Goal: Task Accomplishment & Management: Complete application form

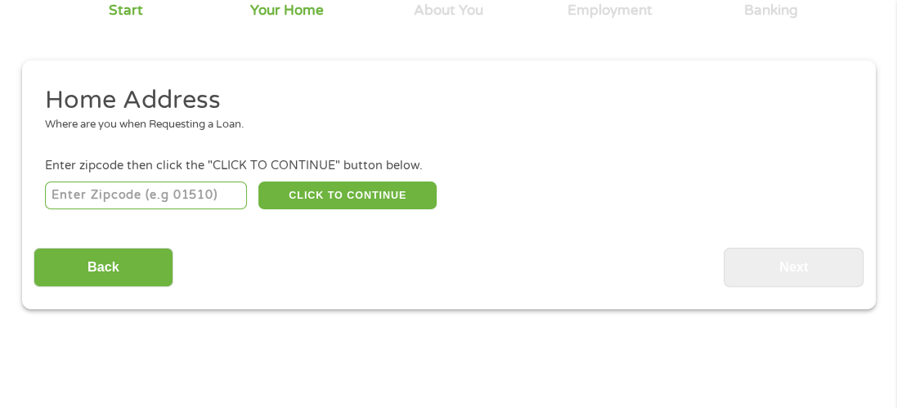
scroll to position [170, 0]
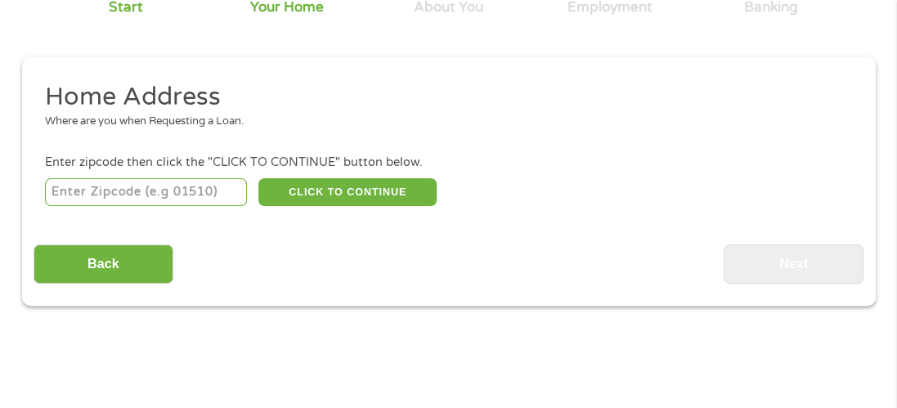
click at [117, 192] on input "number" at bounding box center [146, 192] width 202 height 28
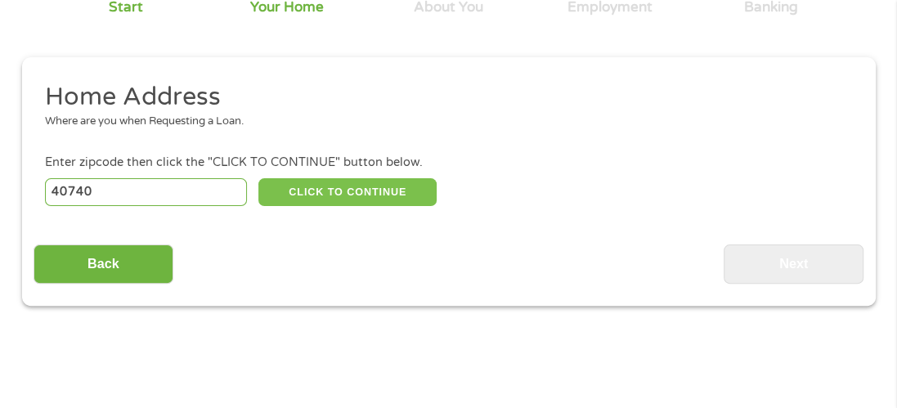
type input "40740"
click at [322, 191] on button "CLICK TO CONTINUE" at bounding box center [347, 192] width 178 height 28
type input "40740"
type input "Lily"
select select "[US_STATE]"
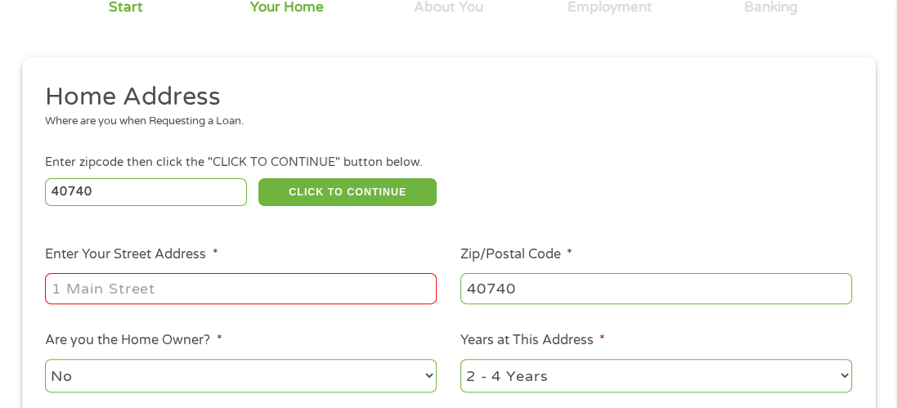
click at [220, 289] on input "Enter Your Street Address *" at bounding box center [241, 288] width 392 height 31
type input "[STREET_ADDRESS]"
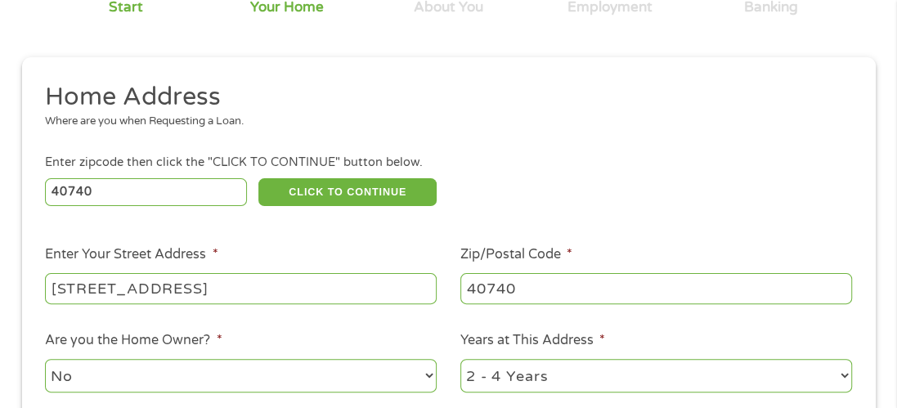
click at [412, 236] on ul "Home Address Where are you when Requesting a Loan. Enter zipcode then click the…" at bounding box center [449, 299] width 830 height 437
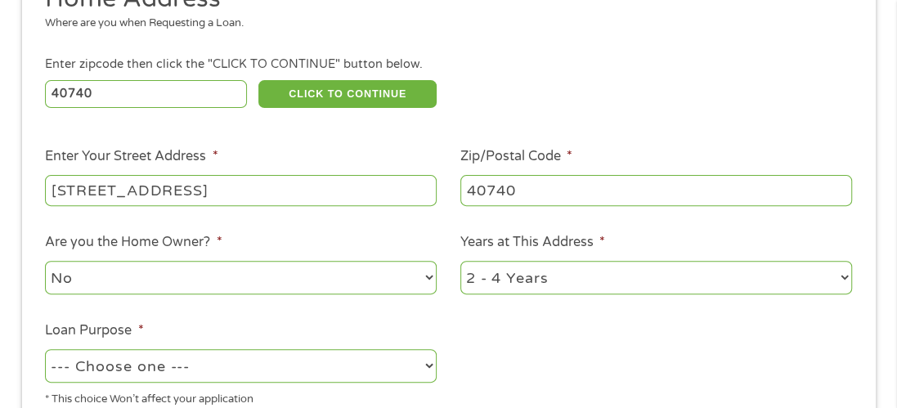
scroll to position [301, 0]
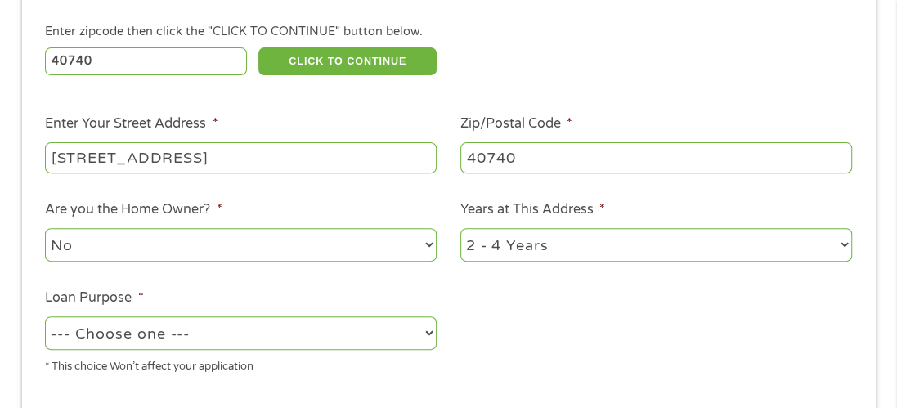
click at [168, 246] on select "No Yes" at bounding box center [241, 245] width 392 height 34
select select "yes"
click at [45, 229] on select "No Yes" at bounding box center [241, 245] width 392 height 34
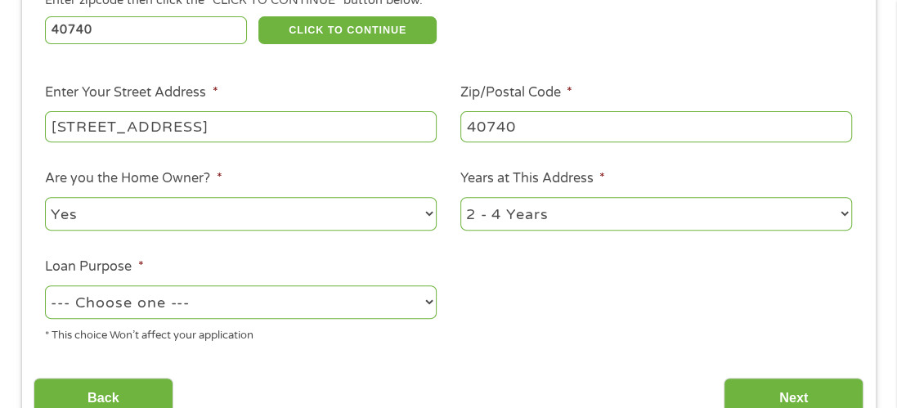
click at [517, 294] on ul "Home Address Where are you when Requesting a Loan. Enter zipcode then click the…" at bounding box center [449, 137] width 830 height 437
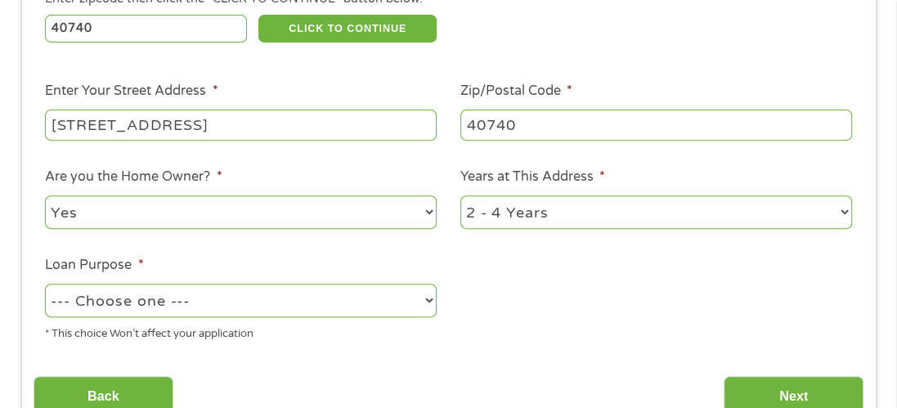
click at [517, 294] on ul "Home Address Where are you when Requesting a Loan. Enter zipcode then click the…" at bounding box center [449, 135] width 830 height 437
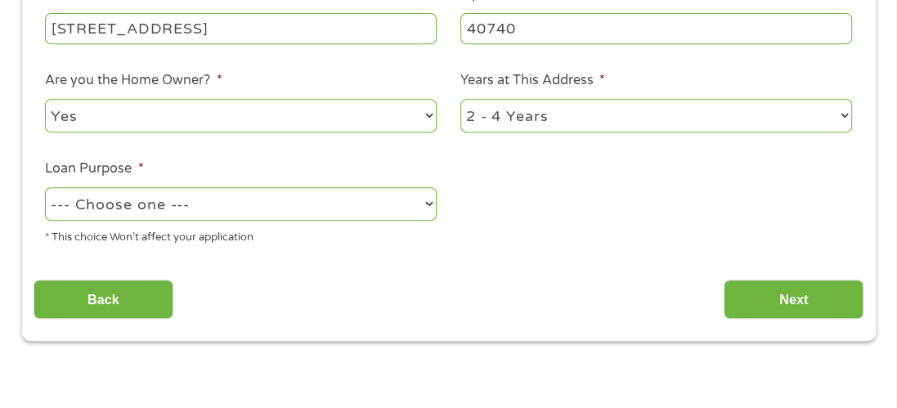
scroll to position [431, 0]
click at [273, 201] on select "--- Choose one --- Pay Bills Debt Consolidation Home Improvement Major Purchase…" at bounding box center [241, 203] width 392 height 34
select select "homeimprovement"
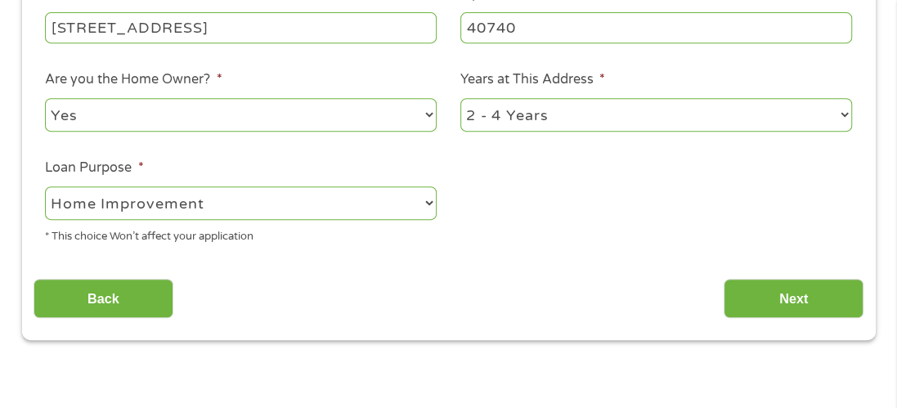
click at [45, 187] on select "--- Choose one --- Pay Bills Debt Consolidation Home Improvement Major Purchase…" at bounding box center [241, 203] width 392 height 34
click at [749, 298] on input "Next" at bounding box center [794, 299] width 140 height 40
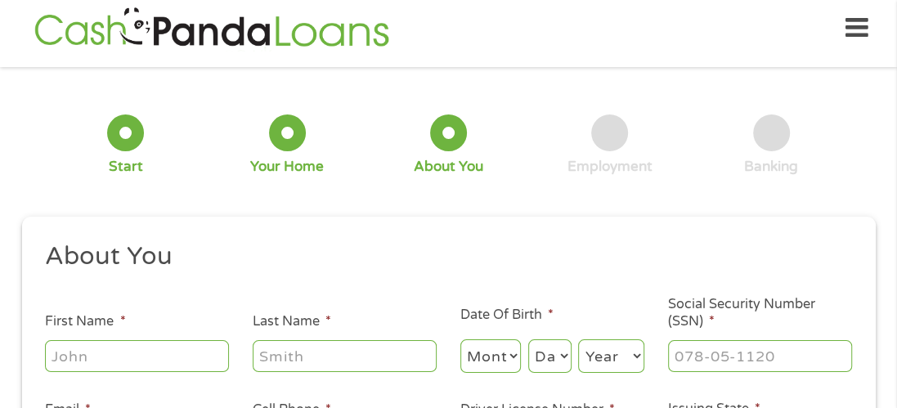
scroll to position [7, 0]
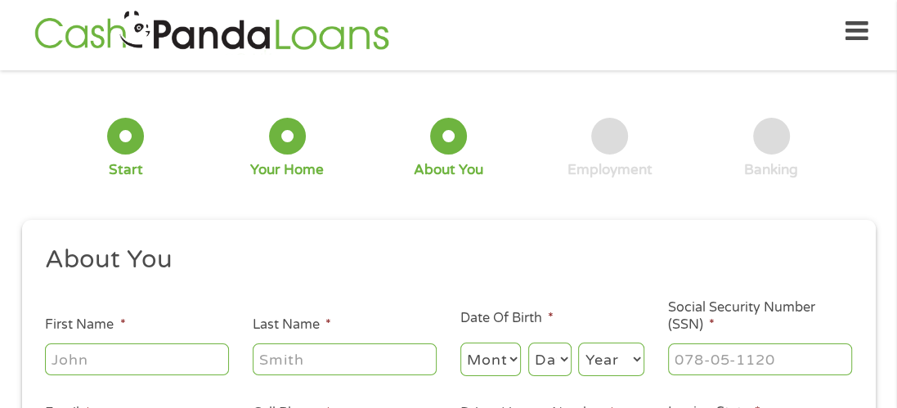
click at [505, 209] on div "1 Start 2 Your Home 3 About You 4 Employment 5 Banking 6" at bounding box center [449, 149] width 854 height 132
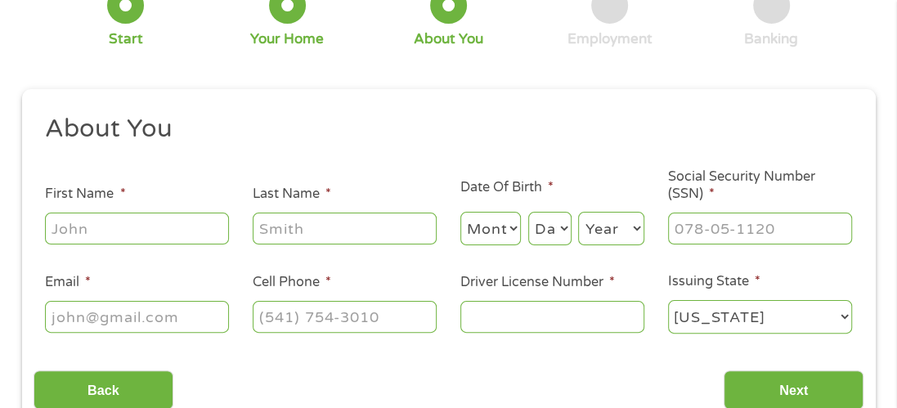
scroll to position [170, 0]
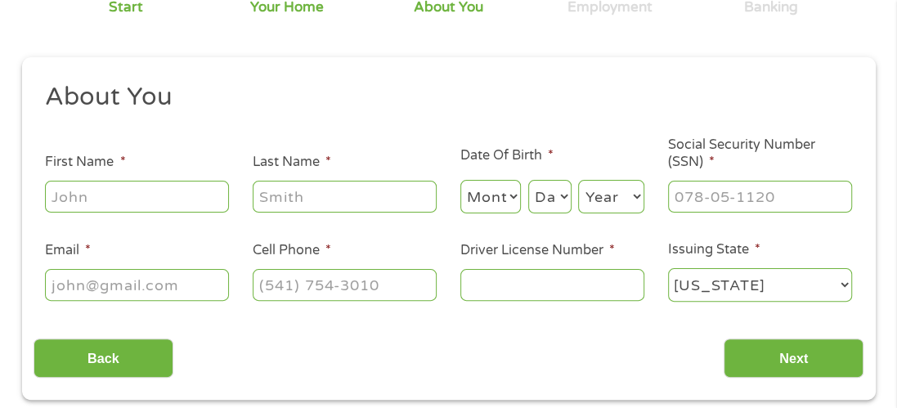
click at [88, 200] on input "First Name *" at bounding box center [137, 196] width 184 height 31
type input "[PERSON_NAME]"
click at [182, 159] on li "First Name * [PERSON_NAME]" at bounding box center [138, 183] width 208 height 63
click at [277, 194] on input "Last Name *" at bounding box center [345, 196] width 184 height 31
type input "[PERSON_NAME]"
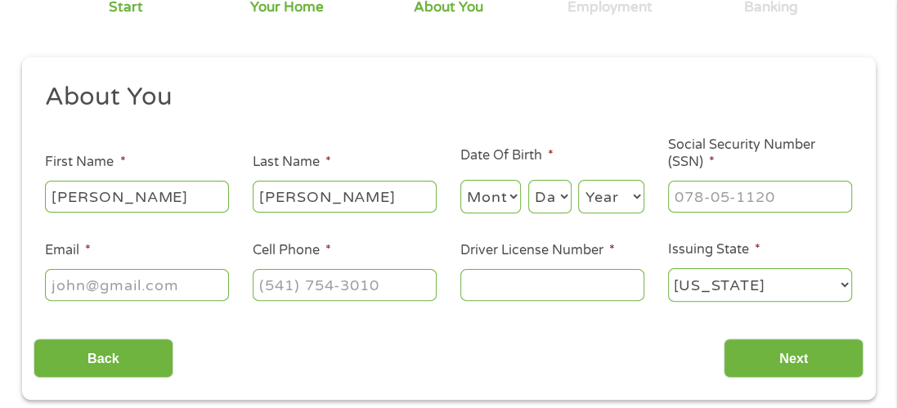
click at [411, 134] on ul "About You This field is hidden when viewing the form Title * --- Choose one ---…" at bounding box center [449, 199] width 830 height 236
click at [506, 198] on select "Month 1 2 3 4 5 6 7 8 9 10 11 12" at bounding box center [490, 197] width 61 height 34
select select "7"
click at [460, 180] on select "Month 1 2 3 4 5 6 7 8 9 10 11 12" at bounding box center [490, 197] width 61 height 34
click at [556, 195] on select "Day 1 2 3 4 5 6 7 8 9 10 11 12 13 14 15 16 17 18 19 20 21 22 23 24 25 26 27 28 …" at bounding box center [549, 197] width 43 height 34
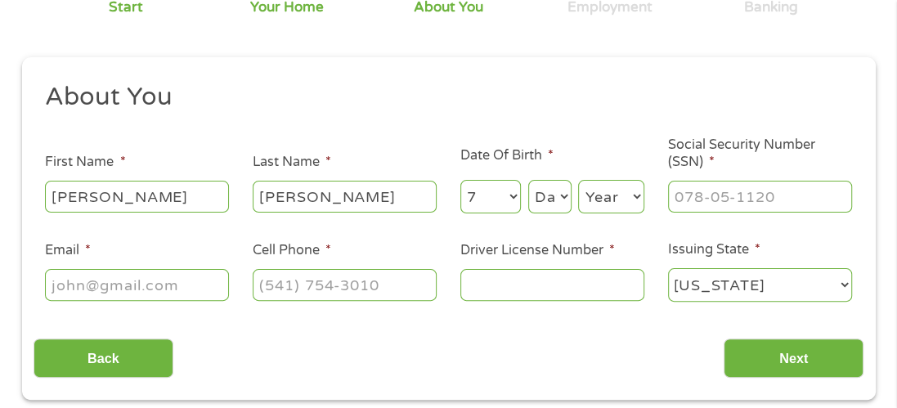
select select "20"
click at [528, 180] on select "Day 1 2 3 4 5 6 7 8 9 10 11 12 13 14 15 16 17 18 19 20 21 22 23 24 25 26 27 28 …" at bounding box center [549, 197] width 43 height 34
click at [632, 195] on select "Year [DATE] 2006 2005 2004 2003 2002 2001 2000 1999 1998 1997 1996 1995 1994 19…" at bounding box center [611, 197] width 66 height 34
select select "1974"
click at [578, 180] on select "Year [DATE] 2006 2005 2004 2003 2002 2001 2000 1999 1998 1997 1996 1995 1994 19…" at bounding box center [611, 197] width 66 height 34
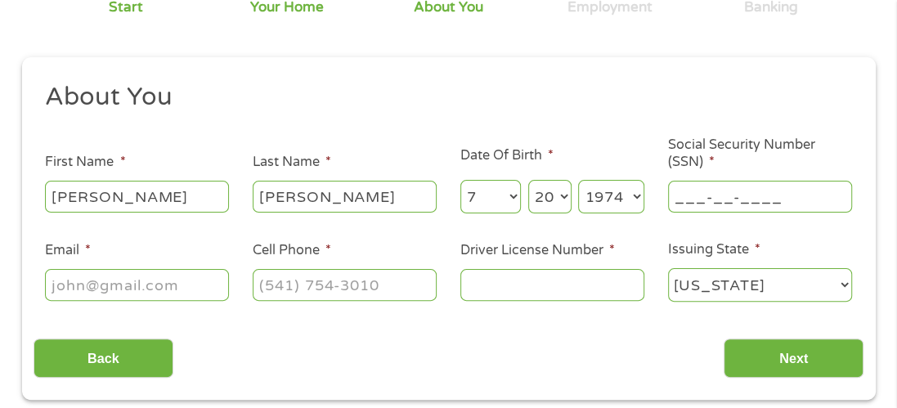
click at [685, 193] on input "___-__-____" at bounding box center [760, 196] width 184 height 31
type input "405-13-1007"
click at [59, 288] on input "Email *" at bounding box center [137, 284] width 184 height 31
type input "[EMAIL_ADDRESS][DOMAIN_NAME]"
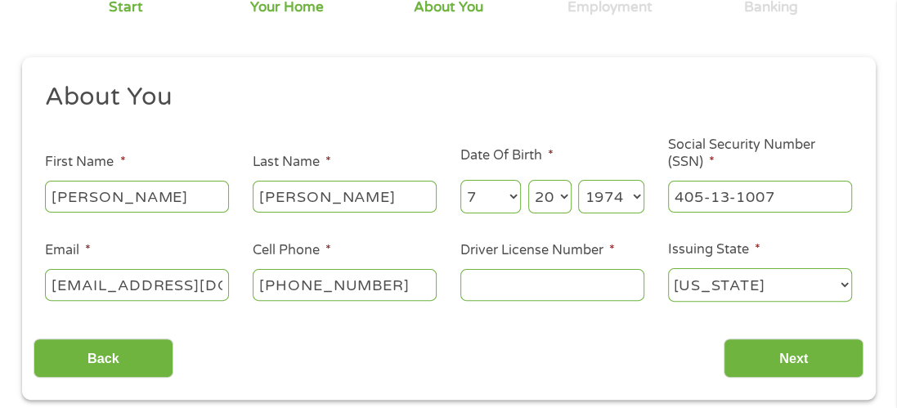
click at [391, 284] on input "[PHONE_NUMBER]" at bounding box center [345, 284] width 184 height 31
type input "[PHONE_NUMBER]"
click at [501, 285] on input "Driver License Number *" at bounding box center [552, 284] width 184 height 31
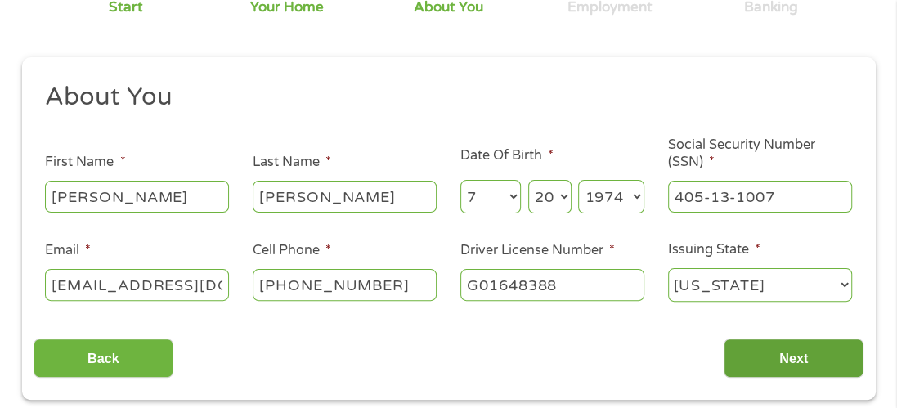
type input "G01648388"
click at [791, 362] on input "Next" at bounding box center [794, 359] width 140 height 40
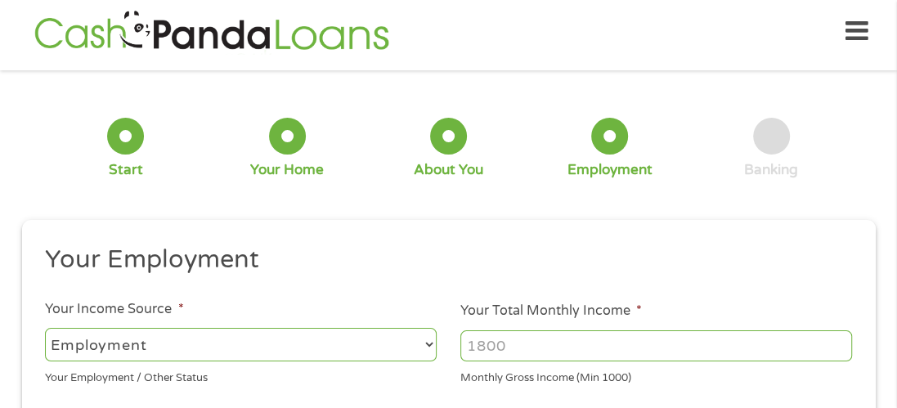
scroll to position [71, 7]
click at [460, 278] on li "Your Employment" at bounding box center [443, 263] width 819 height 38
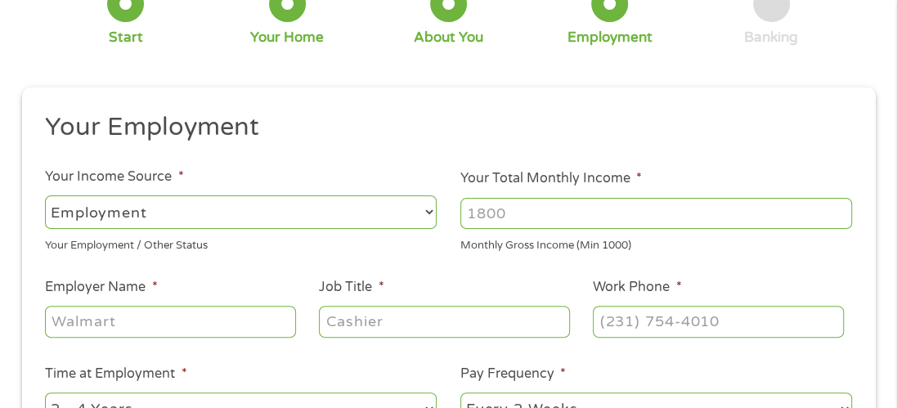
scroll to position [170, 0]
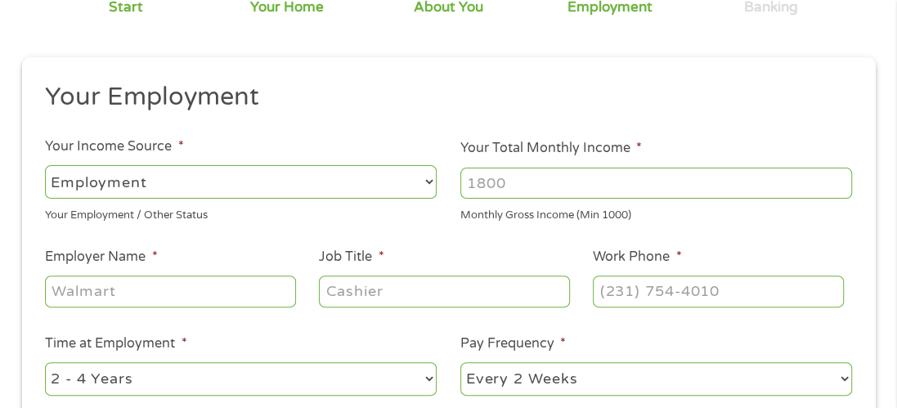
click at [328, 181] on select "--- Choose one --- Employment [DEMOGRAPHIC_DATA] Benefits" at bounding box center [241, 182] width 392 height 34
select select "benefits"
click at [45, 165] on select "--- Choose one --- Employment [DEMOGRAPHIC_DATA] Benefits" at bounding box center [241, 182] width 392 height 34
type input "Other"
type input "[PHONE_NUMBER]"
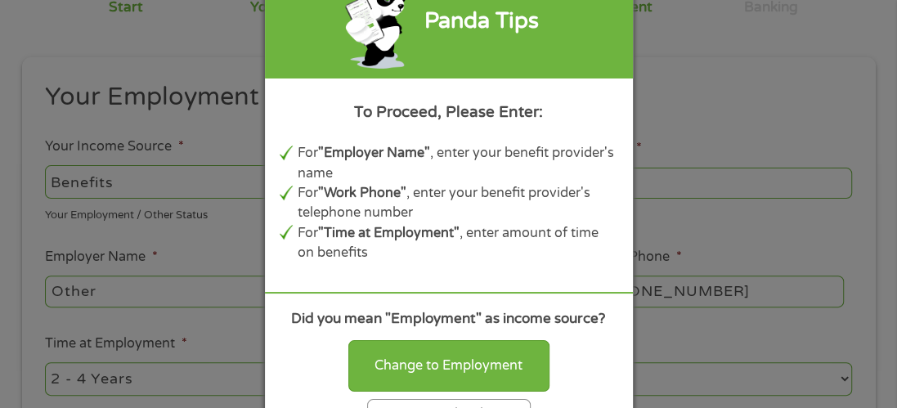
click at [307, 358] on div "Change to Employment Continue with selection" at bounding box center [449, 381] width 339 height 96
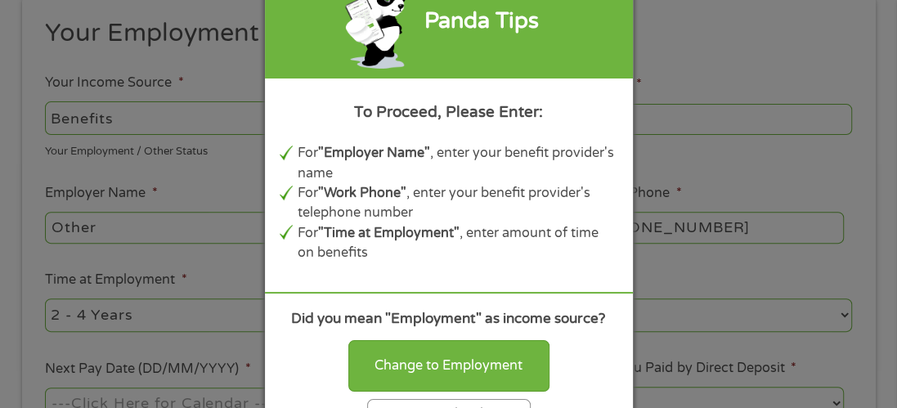
scroll to position [236, 0]
click at [384, 401] on div "Continue with selection" at bounding box center [449, 414] width 164 height 30
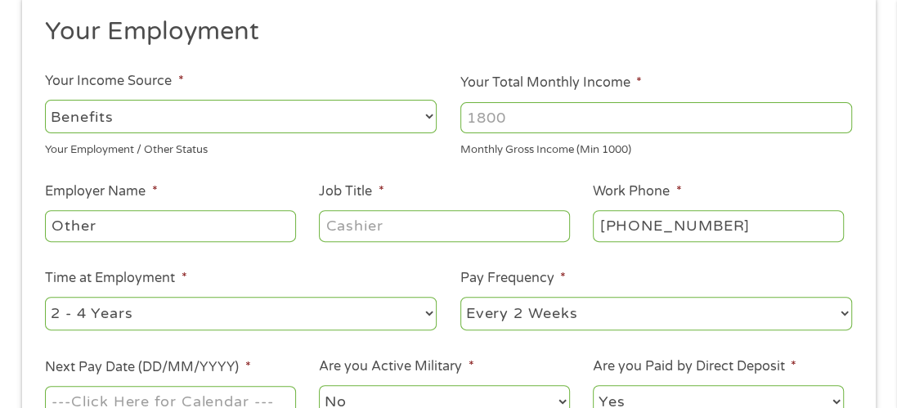
click at [531, 115] on input "Your Total Monthly Income *" at bounding box center [656, 117] width 392 height 31
type input "976.00"
click at [472, 170] on ul "Your Employment Your Income Source * --- Choose one --- Employment [DEMOGRAPHIC…" at bounding box center [449, 225] width 830 height 418
click at [392, 221] on input "Job Title *" at bounding box center [444, 225] width 250 height 31
type input "none"
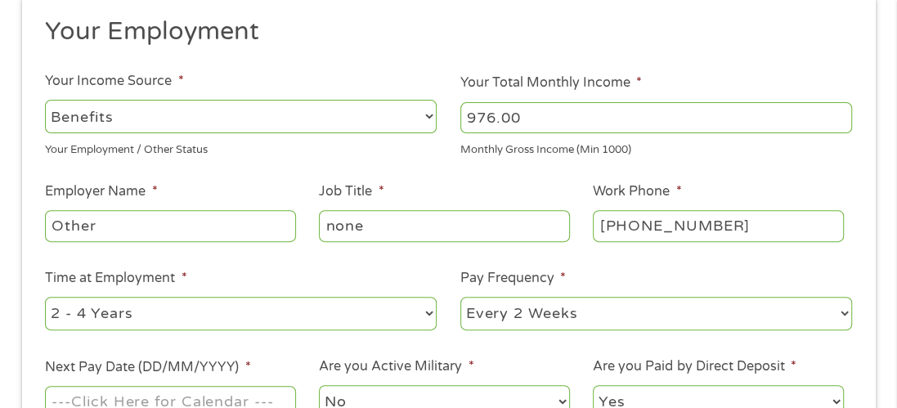
click at [209, 223] on input "Other" at bounding box center [170, 225] width 250 height 31
type input "O"
type input "none"
click at [649, 256] on ul "Your Employment Your Income Source * --- Choose one --- Employment [DEMOGRAPHIC…" at bounding box center [449, 225] width 830 height 418
click at [460, 267] on ul "Your Employment Your Income Source * --- Choose one --- Employment [DEMOGRAPHIC…" at bounding box center [449, 225] width 830 height 418
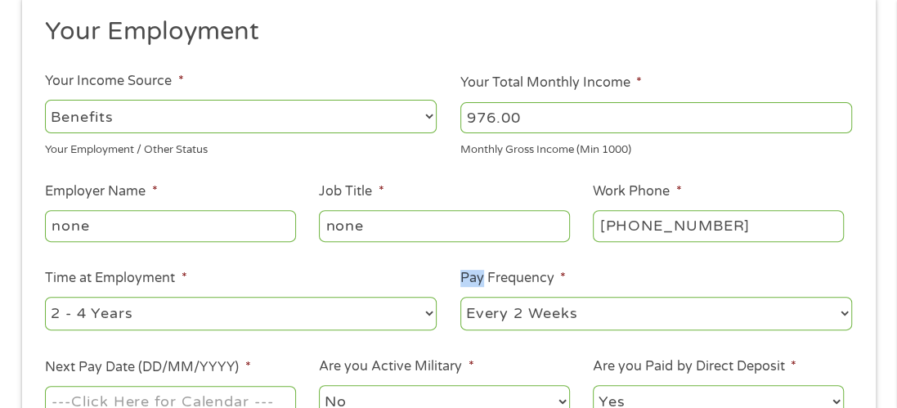
click at [460, 267] on ul "Your Employment Your Income Source * --- Choose one --- Employment [DEMOGRAPHIC…" at bounding box center [449, 225] width 830 height 418
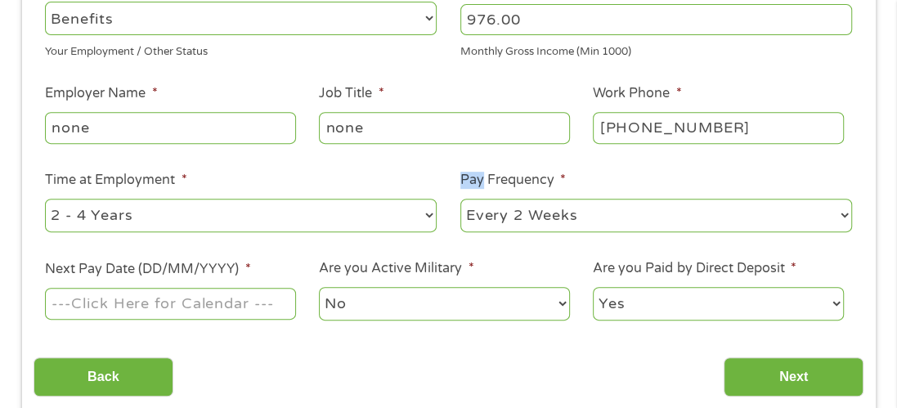
scroll to position [366, 0]
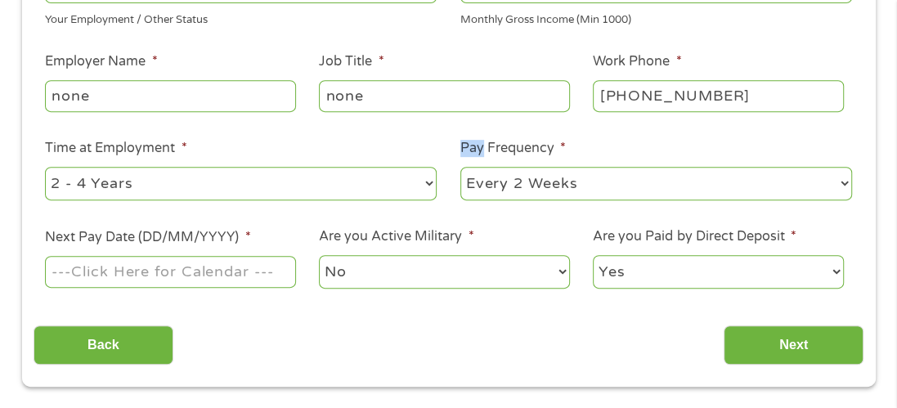
click at [385, 181] on select "--- Choose one --- 1 Year or less 1 - 2 Years 2 - 4 Years Over 4 Years" at bounding box center [241, 184] width 392 height 34
select select "60months"
click at [45, 167] on select "--- Choose one --- 1 Year or less 1 - 2 Years 2 - 4 Years Over 4 Years" at bounding box center [241, 184] width 392 height 34
click at [607, 180] on select "--- Choose one --- Every 2 Weeks Every Week Monthly Semi-Monthly" at bounding box center [656, 184] width 392 height 34
select select "monthly"
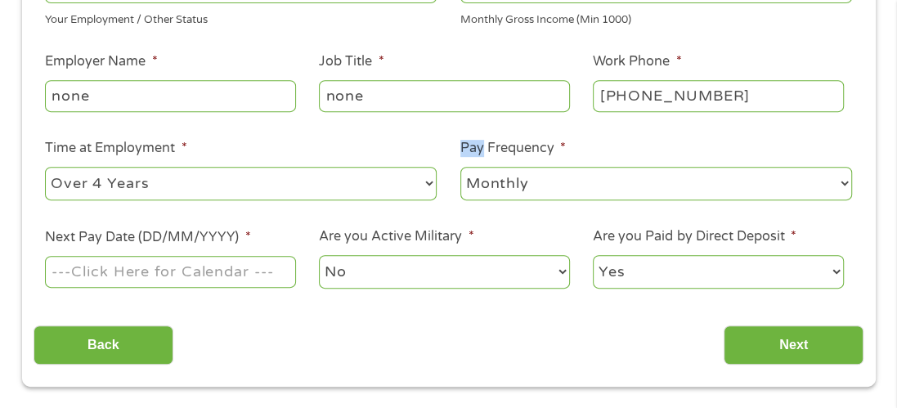
click at [460, 167] on select "--- Choose one --- Every 2 Weeks Every Week Monthly Semi-Monthly" at bounding box center [656, 184] width 392 height 34
click at [249, 273] on input "Next Pay Date (DD/MM/YYYY) *" at bounding box center [170, 271] width 250 height 31
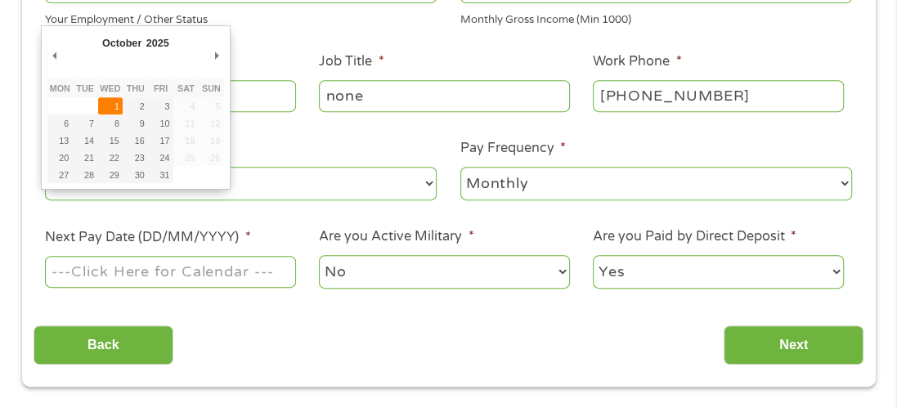
type input "[DATE]"
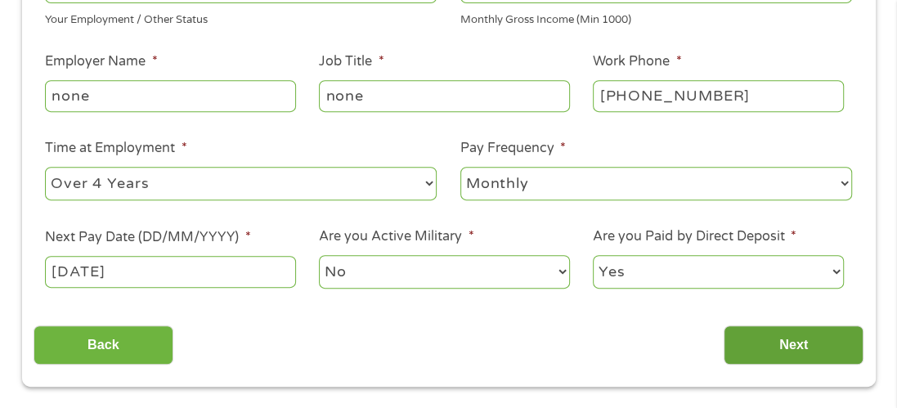
click at [773, 344] on input "Next" at bounding box center [794, 345] width 140 height 40
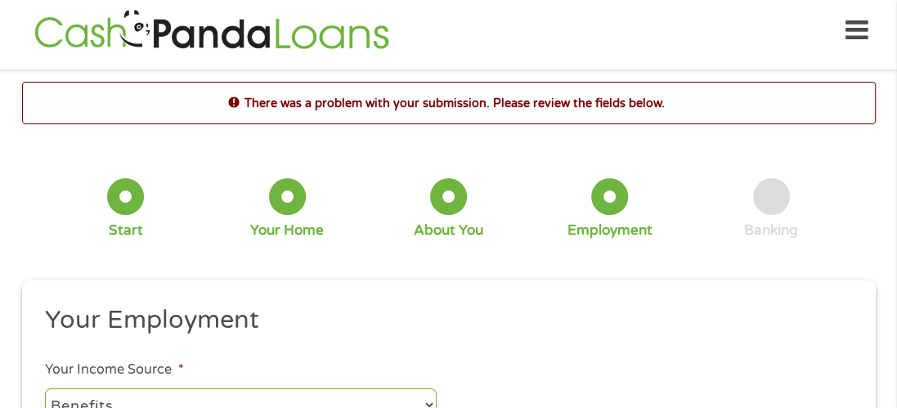
scroll to position [7, 0]
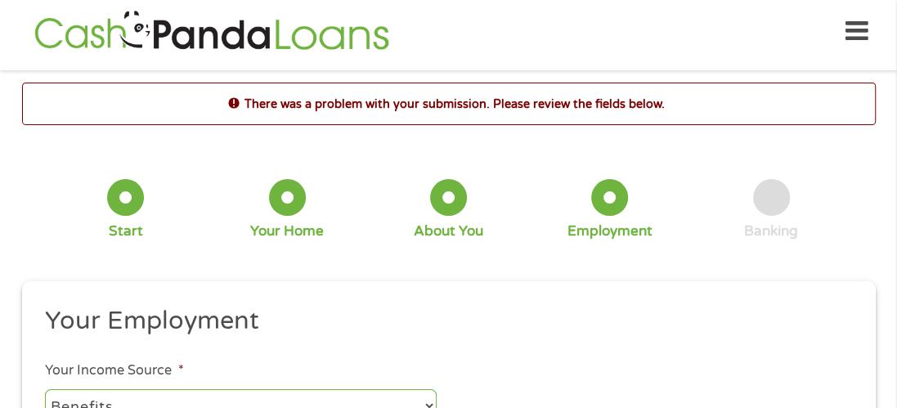
click at [561, 339] on li "Your Employment" at bounding box center [443, 324] width 819 height 38
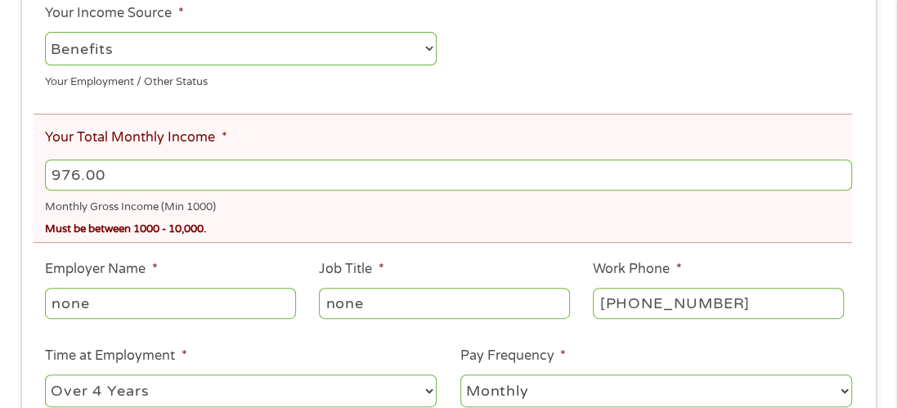
scroll to position [366, 0]
click at [144, 170] on input "976.00" at bounding box center [448, 174] width 806 height 31
type input "9"
type input "1000"
click at [316, 249] on ul "Your Employment Your Income Source * --- Choose one --- Employment [DEMOGRAPHIC…" at bounding box center [449, 228] width 830 height 563
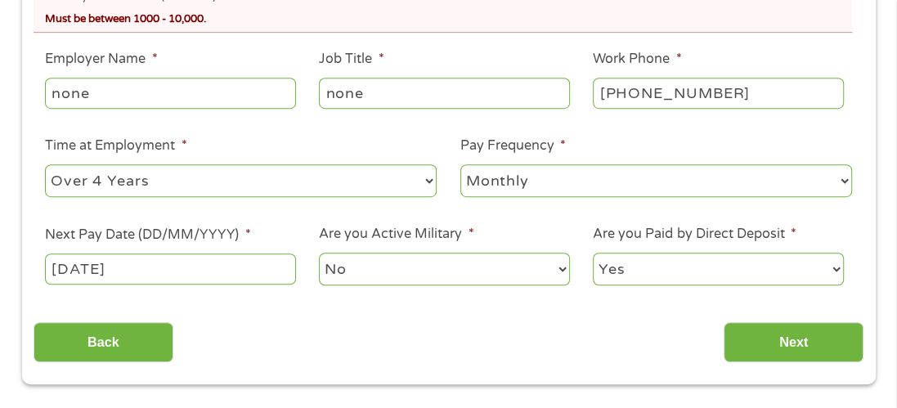
scroll to position [757, 0]
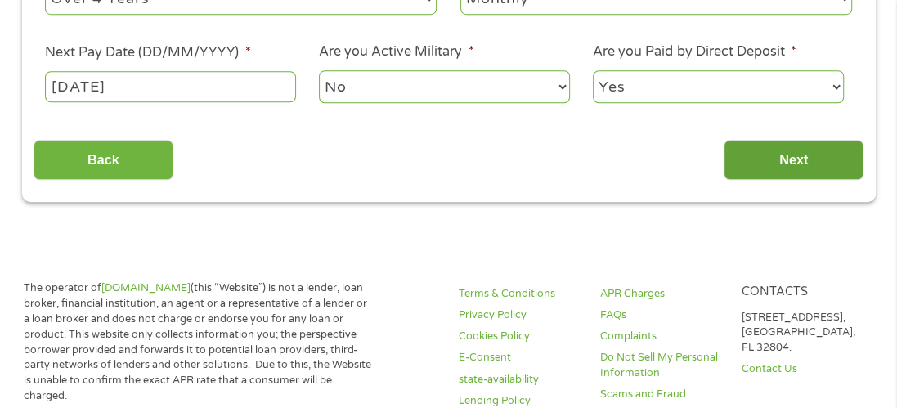
click at [751, 159] on input "Next" at bounding box center [794, 160] width 140 height 40
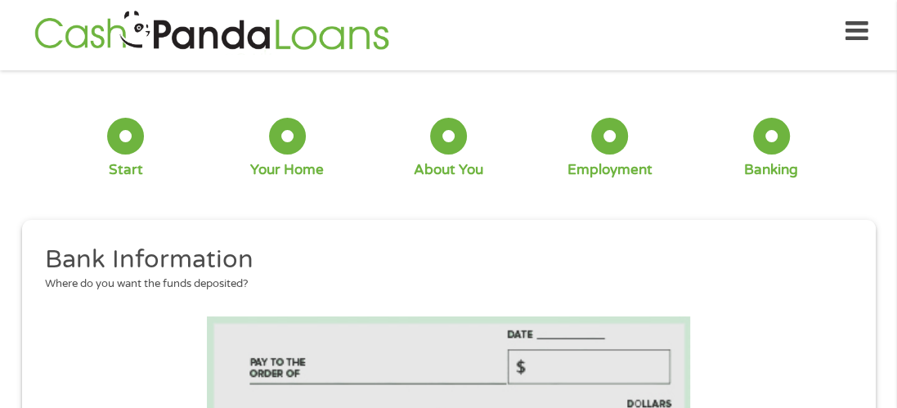
scroll to position [71, 7]
click at [789, 253] on h2 "Bank Information" at bounding box center [442, 260] width 795 height 33
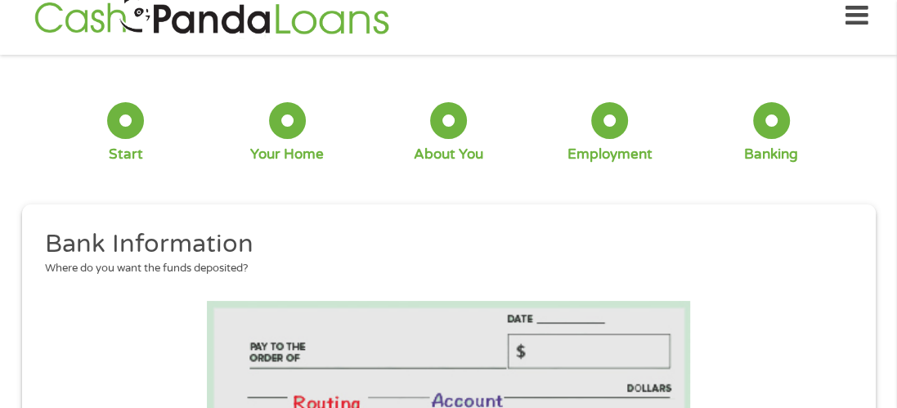
click at [789, 253] on h2 "Bank Information" at bounding box center [442, 244] width 795 height 33
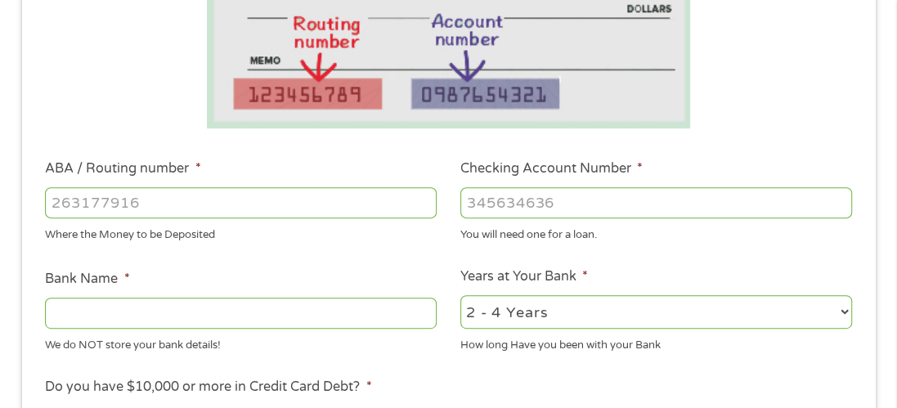
scroll to position [431, 0]
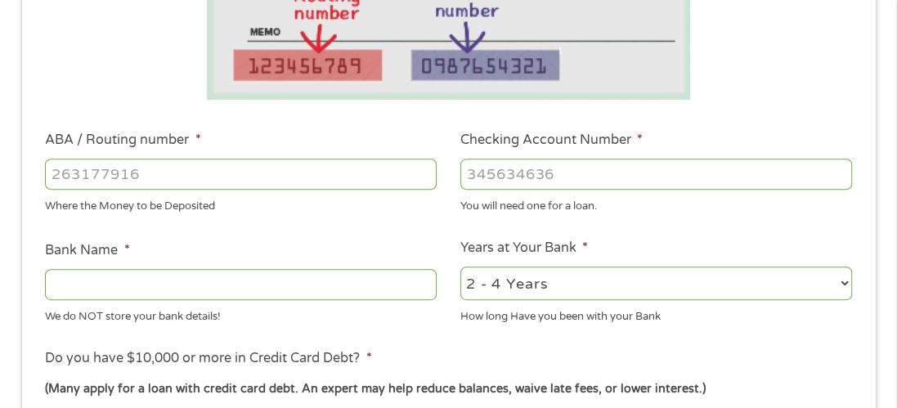
click at [291, 172] on input "ABA / Routing number *" at bounding box center [241, 174] width 392 height 31
type input "031101279"
type input "THE BANCORP BANK"
type input "031101279"
click at [479, 170] on input "Checking Account Number *" at bounding box center [656, 174] width 392 height 31
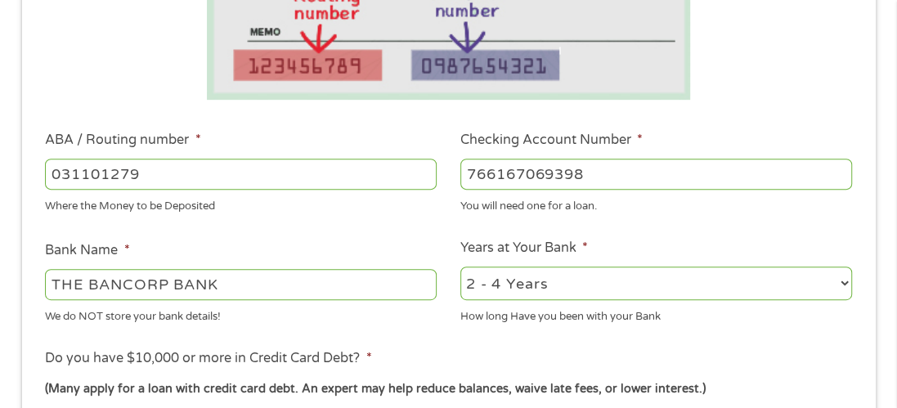
type input "766167069398"
click at [409, 227] on ul "Bank Information Where do you want the funds deposited? ABA / Routing number * …" at bounding box center [449, 227] width 830 height 815
click at [604, 280] on select "2 - 4 Years 6 - 12 Months 1 - 2 Years Over 4 Years" at bounding box center [656, 284] width 392 height 34
select select "12months"
click at [460, 267] on select "2 - 4 Years 6 - 12 Months 1 - 2 Years Over 4 Years" at bounding box center [656, 284] width 392 height 34
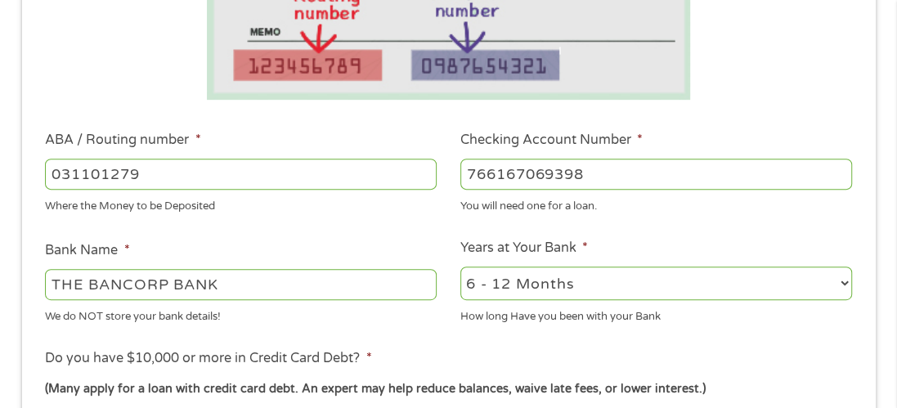
click at [629, 347] on ul "Bank Information Where do you want the funds deposited? ABA / Routing number * …" at bounding box center [449, 227] width 830 height 815
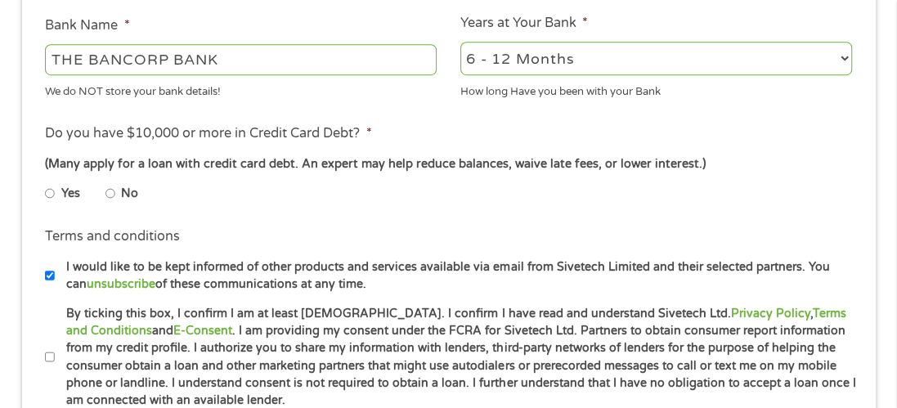
scroll to position [659, 0]
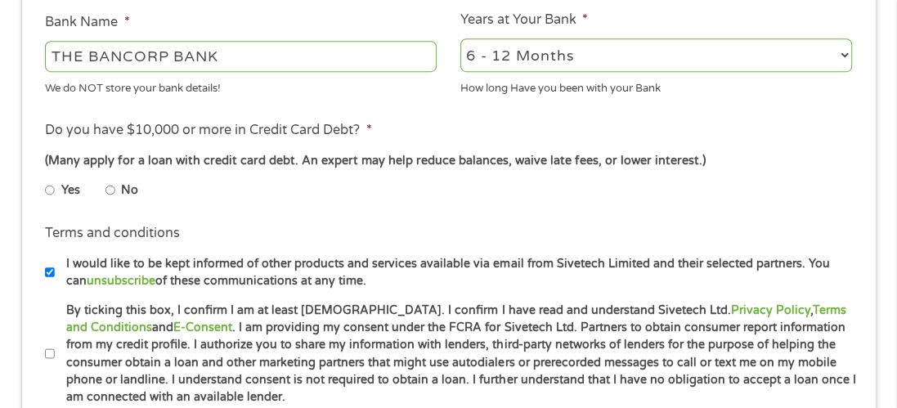
click at [109, 188] on input "No" at bounding box center [110, 190] width 10 height 26
radio input "true"
click at [43, 330] on li "Terms and conditions * By ticking this box, I confirm I am at least [DEMOGRAPHI…" at bounding box center [449, 354] width 830 height 105
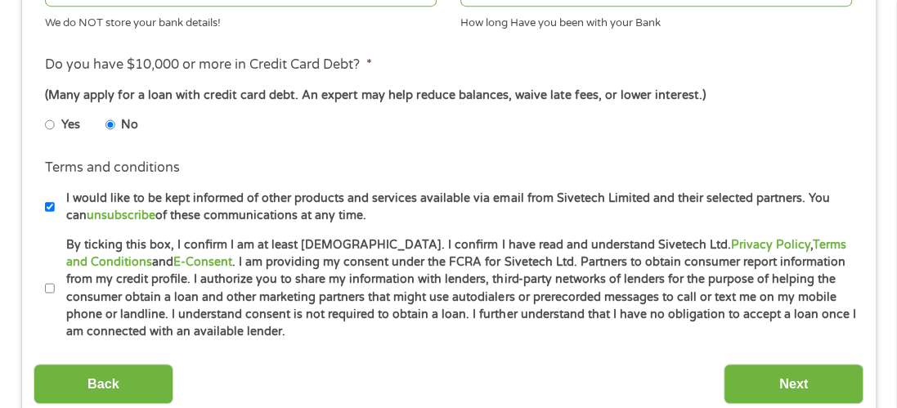
scroll to position [757, 0]
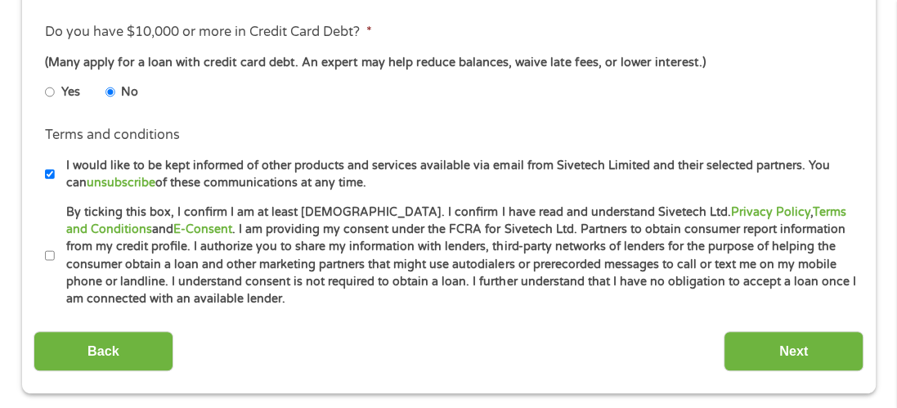
click at [47, 257] on input "By ticking this box, I confirm I am at least [DEMOGRAPHIC_DATA]. I confirm I ha…" at bounding box center [50, 256] width 10 height 26
checkbox input "true"
click at [758, 349] on input "Next" at bounding box center [794, 351] width 140 height 40
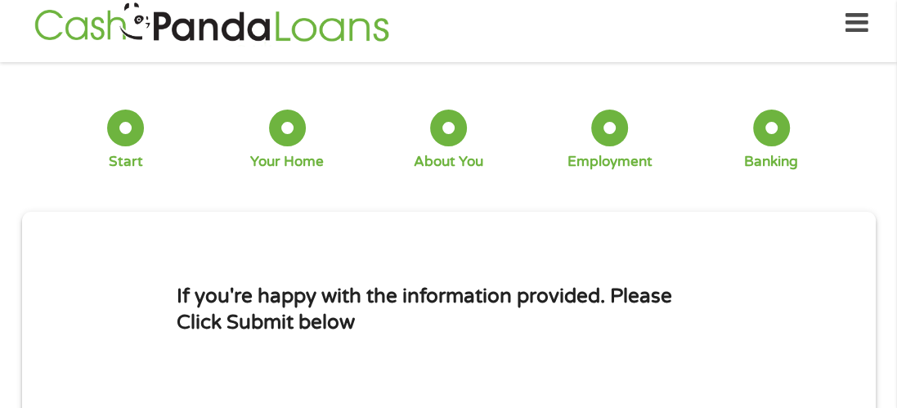
scroll to position [7, 0]
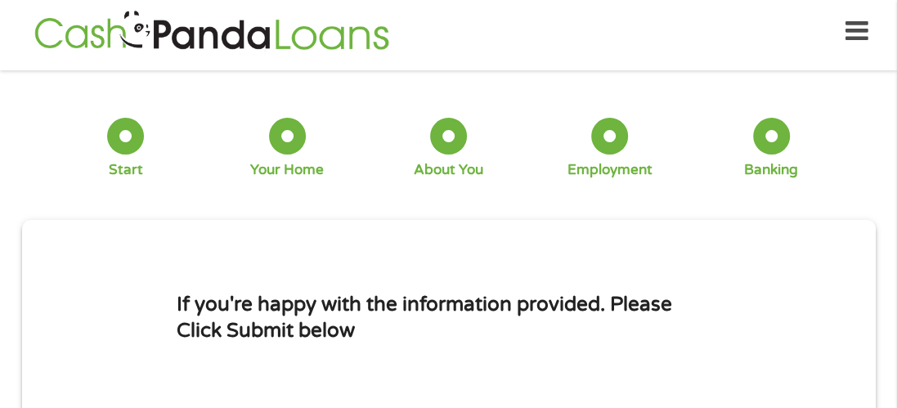
click at [803, 313] on li "If you're happy with the information provided. Please Click Submit below" at bounding box center [449, 318] width 830 height 158
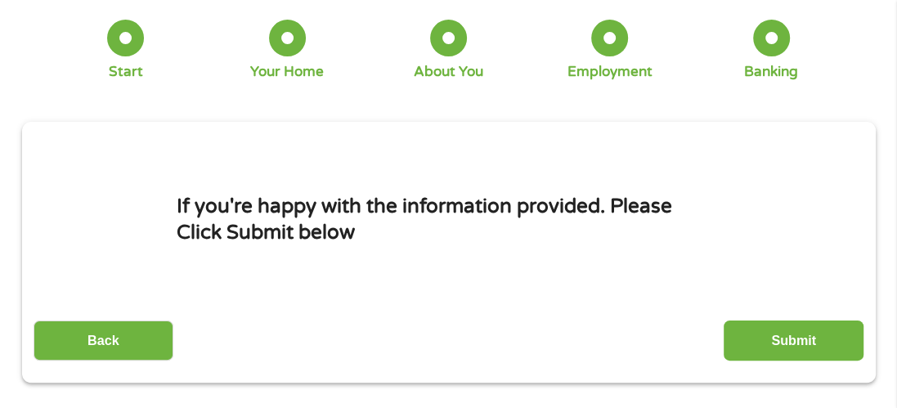
scroll to position [138, 0]
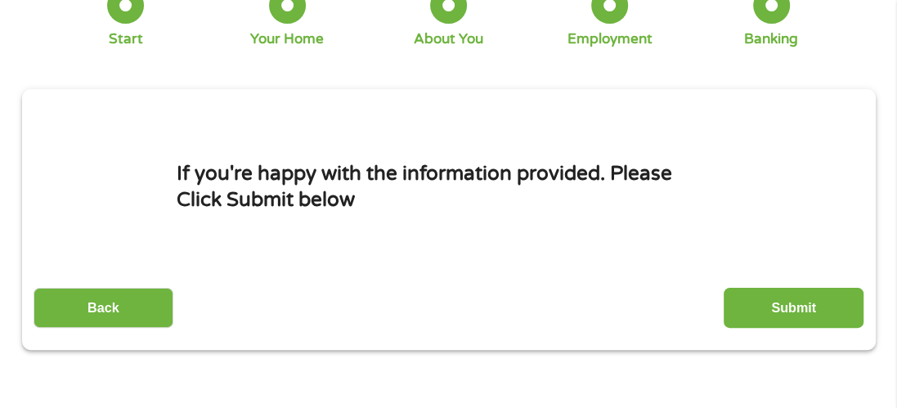
click at [803, 313] on input "Submit" at bounding box center [794, 308] width 140 height 40
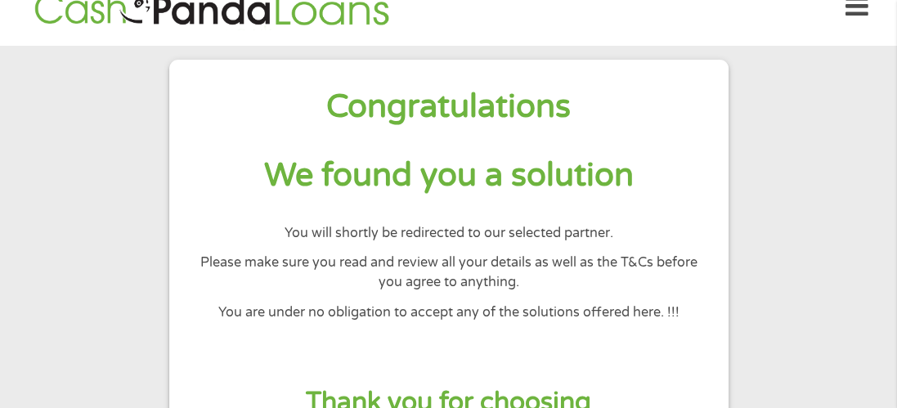
scroll to position [65, 0]
